Goal: Task Accomplishment & Management: Use online tool/utility

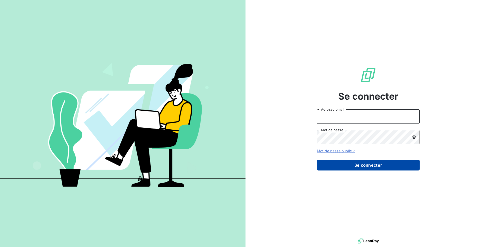
type input "[EMAIL_ADDRESS][DOMAIN_NAME]"
click at [346, 168] on button "Se connecter" at bounding box center [368, 165] width 103 height 11
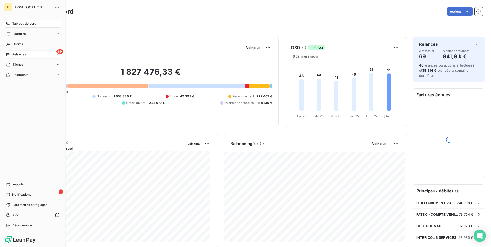
click at [21, 54] on span "Relances" at bounding box center [19, 54] width 14 height 5
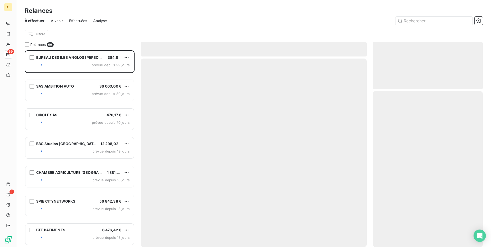
scroll to position [193, 106]
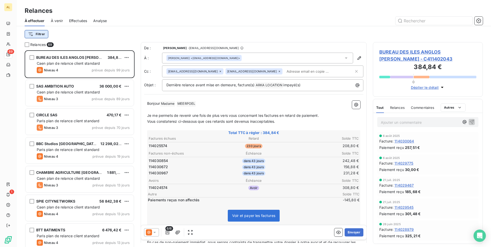
click at [45, 35] on html "AL 69 1 Relances À effectuer À venir Effectuées Analyse Filtrer Relances 69 BUR…" at bounding box center [245, 123] width 491 height 247
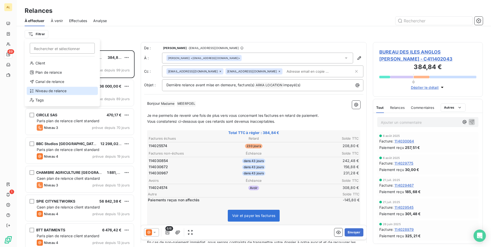
click at [61, 90] on div "Niveau de relance" at bounding box center [62, 91] width 71 height 8
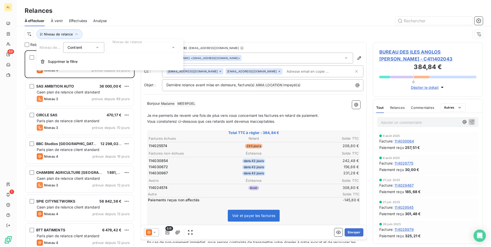
click at [130, 46] on div at bounding box center [143, 47] width 74 height 11
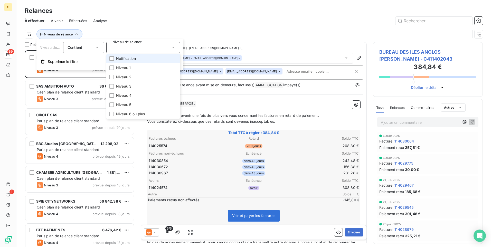
click at [129, 62] on li "Notification" at bounding box center [143, 58] width 74 height 9
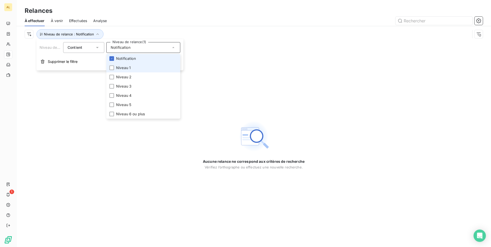
click at [126, 65] on span "Niveau 1" at bounding box center [123, 67] width 15 height 5
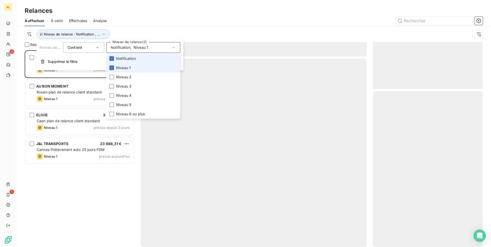
scroll to position [193, 106]
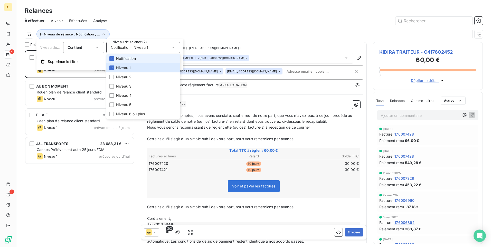
click at [126, 60] on span "Notification" at bounding box center [126, 58] width 20 height 5
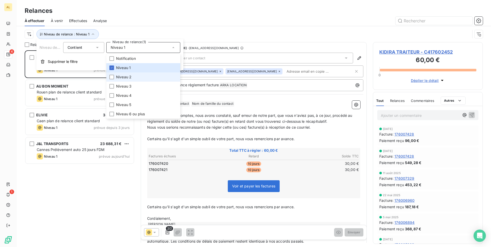
click at [126, 75] on span "Niveau 2" at bounding box center [123, 76] width 15 height 5
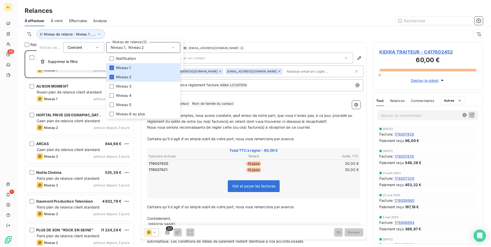
click at [164, 21] on div at bounding box center [298, 21] width 370 height 8
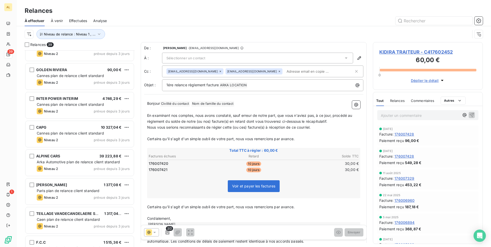
scroll to position [925, 0]
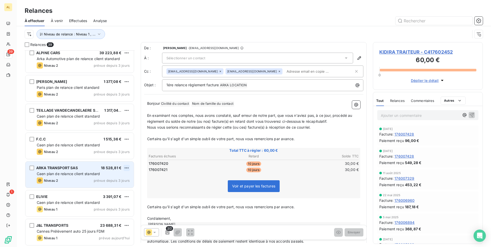
click at [128, 166] on html "AL 39 1 Relances À effectuer À venir Effectuées Analyse Niveau de relance : Niv…" at bounding box center [245, 123] width 491 height 247
click at [109, 185] on div "Passer cette action" at bounding box center [104, 187] width 46 height 8
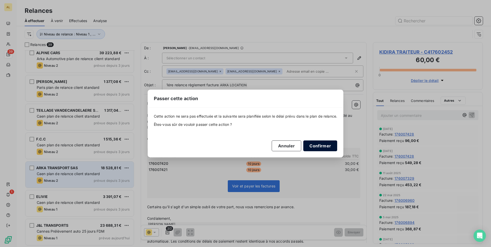
click at [324, 147] on button "Confirmer" at bounding box center [320, 145] width 34 height 11
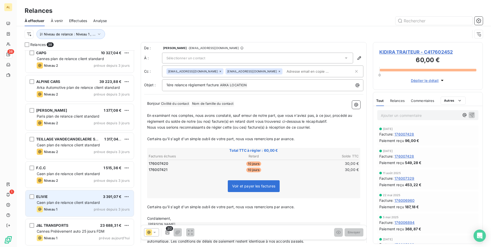
scroll to position [896, 0]
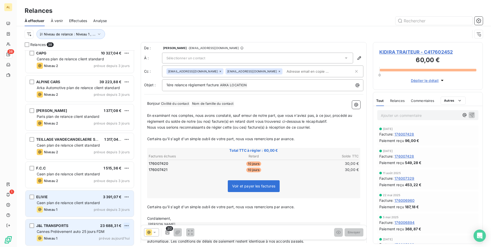
click at [127, 226] on html "AL 38 1 Relances À effectuer À venir Effectuées Analyse Niveau de relance : Niv…" at bounding box center [245, 123] width 491 height 247
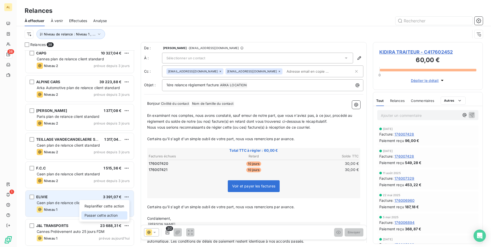
click at [113, 215] on div "Passer cette action" at bounding box center [104, 215] width 46 height 8
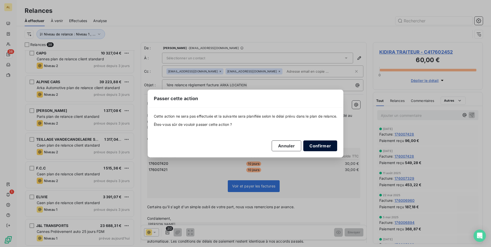
click at [328, 142] on button "Confirmer" at bounding box center [320, 145] width 34 height 11
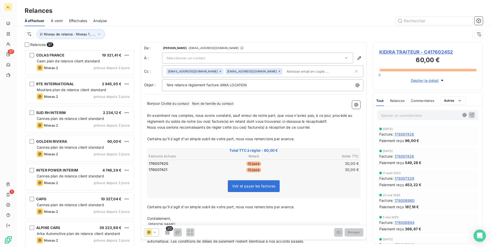
scroll to position [739, 0]
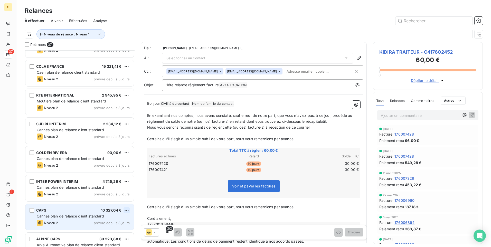
click at [128, 210] on html "AL 37 1 Relances À effectuer À venir Effectuées Analyse Niveau de relance : Niv…" at bounding box center [245, 123] width 491 height 247
click at [112, 228] on div "Passer cette action" at bounding box center [104, 230] width 46 height 8
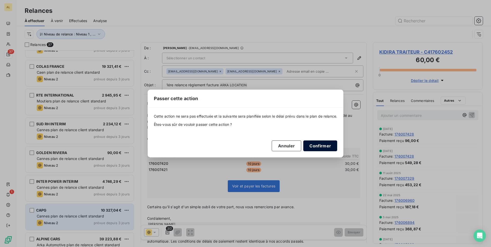
click at [323, 149] on button "Confirmer" at bounding box center [320, 145] width 34 height 11
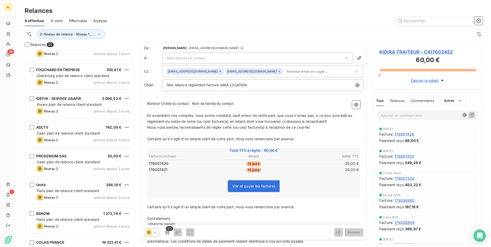
scroll to position [559, 0]
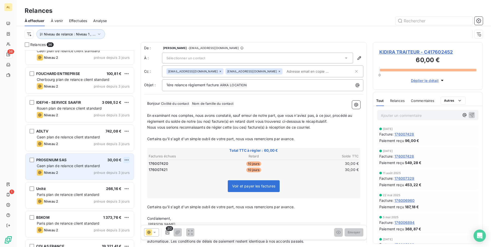
click at [128, 162] on html "AL 36 1 Relances À effectuer À venir Effectuées Analyse Niveau de relance : Niv…" at bounding box center [245, 123] width 491 height 247
click at [111, 179] on div "Passer cette action" at bounding box center [104, 179] width 46 height 8
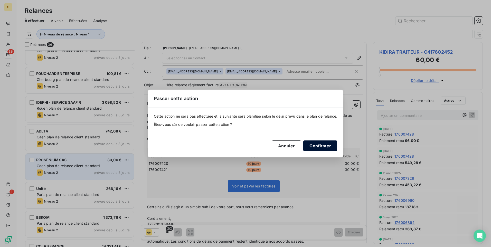
click at [327, 145] on button "Confirmer" at bounding box center [320, 145] width 34 height 11
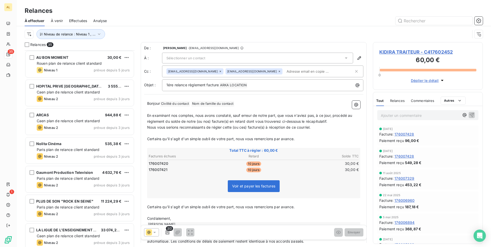
scroll to position [0, 0]
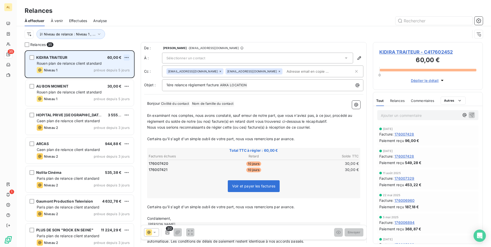
click at [125, 56] on html "AL 35 1 Relances À effectuer À venir Effectuées Analyse Niveau de relance : Niv…" at bounding box center [245, 123] width 491 height 247
click at [115, 75] on div "Passer cette action" at bounding box center [104, 77] width 46 height 8
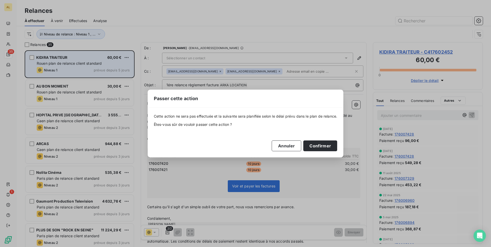
click at [328, 142] on button "Confirmer" at bounding box center [320, 145] width 34 height 11
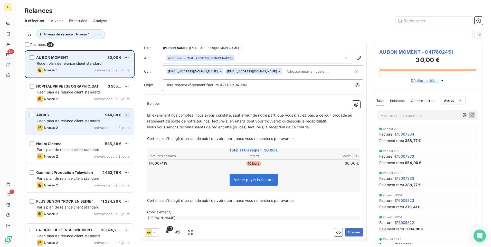
click at [129, 113] on html "AL 34 1 Relances À effectuer À venir Effectuées Analyse Niveau de relance : Niv…" at bounding box center [245, 123] width 491 height 247
click at [110, 134] on div "Passer cette action" at bounding box center [104, 134] width 46 height 8
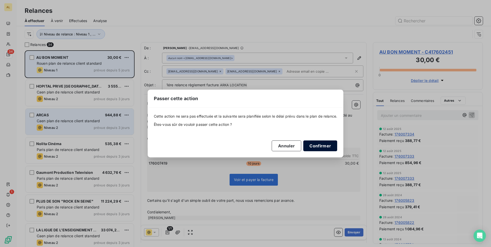
click at [316, 148] on button "Confirmer" at bounding box center [320, 145] width 34 height 11
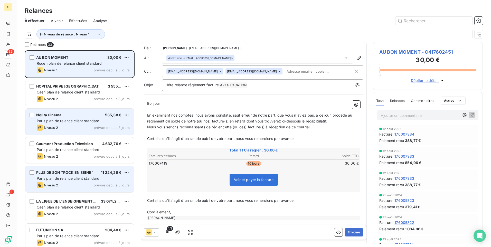
click at [69, 180] on span "Paris plan de relance client standard" at bounding box center [68, 178] width 63 height 4
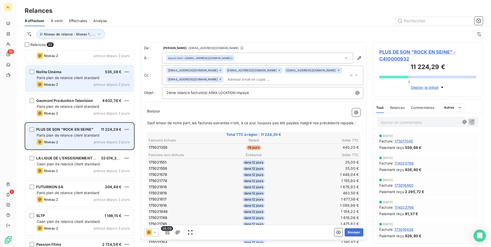
scroll to position [52, 0]
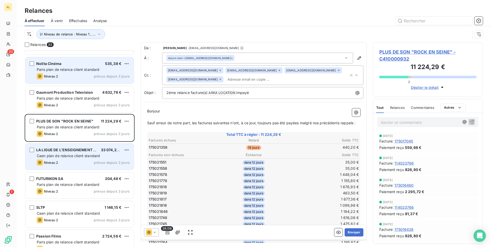
click at [75, 160] on div "Niveau 2 prévue depuis 3 jours" at bounding box center [83, 162] width 93 height 6
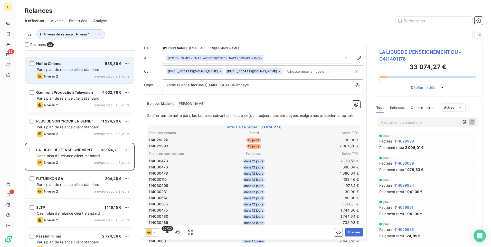
click at [124, 150] on html "AL 33 1 Relances À effectuer À venir Effectuées Analyse Niveau de relance : Niv…" at bounding box center [245, 123] width 491 height 247
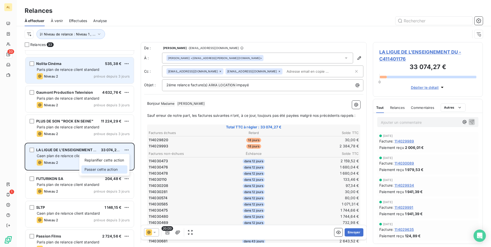
click at [100, 171] on div "Passer cette action" at bounding box center [104, 169] width 46 height 8
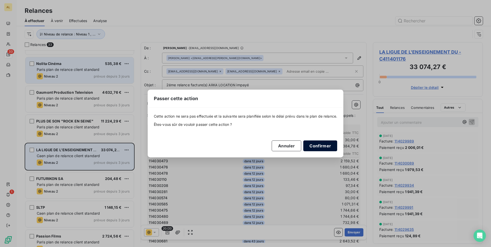
click at [324, 142] on button "Confirmer" at bounding box center [320, 145] width 34 height 11
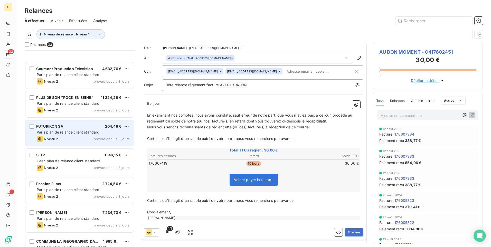
scroll to position [154, 0]
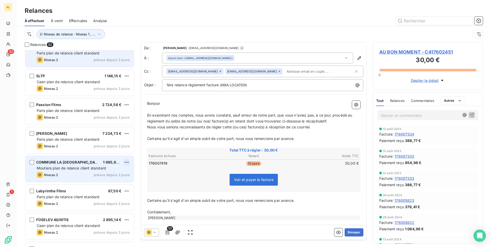
click at [125, 161] on html "AL 32 1 Relances À effectuer À venir Effectuées Analyse Niveau de relance : Niv…" at bounding box center [245, 123] width 491 height 247
click at [97, 182] on div "Passer cette action" at bounding box center [104, 182] width 46 height 8
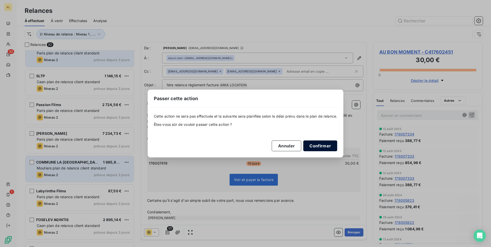
click at [322, 146] on button "Confirmer" at bounding box center [320, 145] width 34 height 11
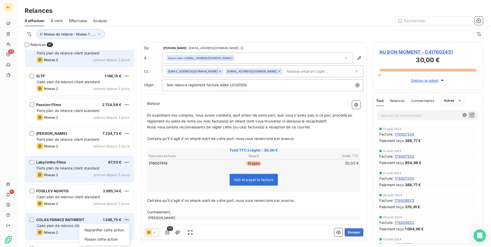
click at [124, 219] on html "AL 31 1 Relances À effectuer À venir Effectuées Analyse Niveau de relance : Niv…" at bounding box center [245, 123] width 491 height 247
click at [108, 239] on div "Passer cette action" at bounding box center [104, 239] width 46 height 8
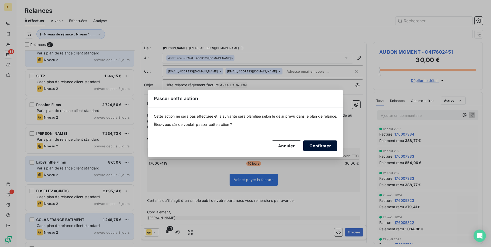
click at [327, 148] on button "Confirmer" at bounding box center [320, 145] width 34 height 11
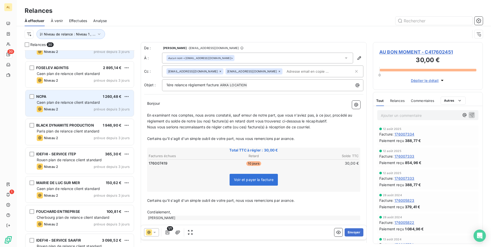
scroll to position [283, 0]
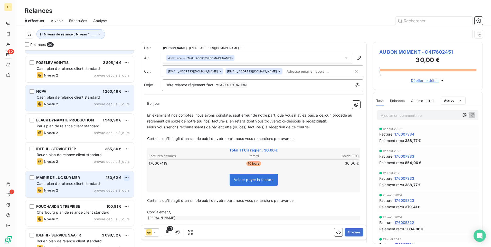
click at [126, 177] on html "AL 30 1 Relances À effectuer À venir Effectuées Analyse Niveau de relance : Niv…" at bounding box center [245, 123] width 491 height 247
click at [105, 197] on div "Passer cette action" at bounding box center [104, 197] width 46 height 8
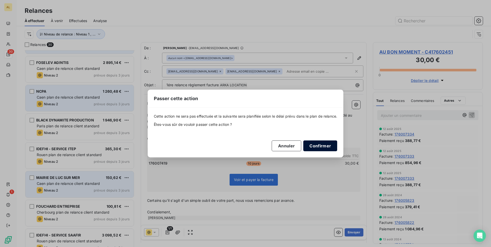
click at [313, 147] on button "Confirmer" at bounding box center [320, 145] width 34 height 11
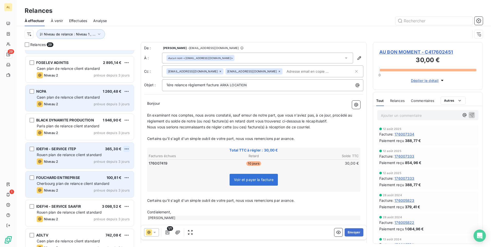
click at [128, 148] on html "AL 29 1 Relances À effectuer À venir Effectuées Analyse Niveau de relance : Niv…" at bounding box center [245, 123] width 491 height 247
click at [116, 165] on div "Passer cette action" at bounding box center [104, 168] width 46 height 8
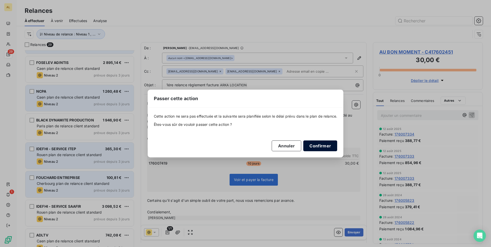
click at [329, 146] on button "Confirmer" at bounding box center [320, 145] width 34 height 11
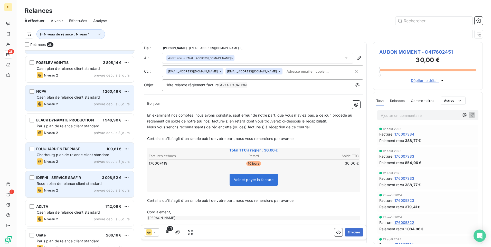
click at [127, 177] on html "AL 28 1 Relances À effectuer À venir Effectuées Analyse Niveau de relance : Niv…" at bounding box center [245, 123] width 491 height 247
click at [109, 197] on div "Passer cette action" at bounding box center [104, 197] width 46 height 8
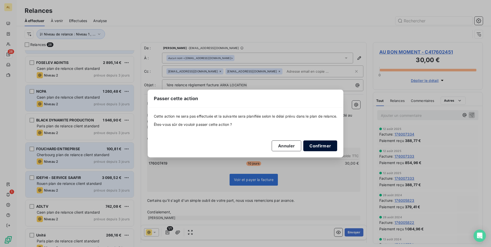
click at [321, 146] on button "Confirmer" at bounding box center [320, 145] width 34 height 11
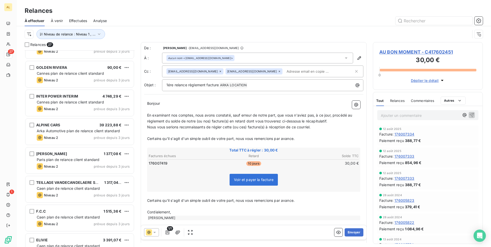
scroll to position [554, 0]
